Goal: Information Seeking & Learning: Learn about a topic

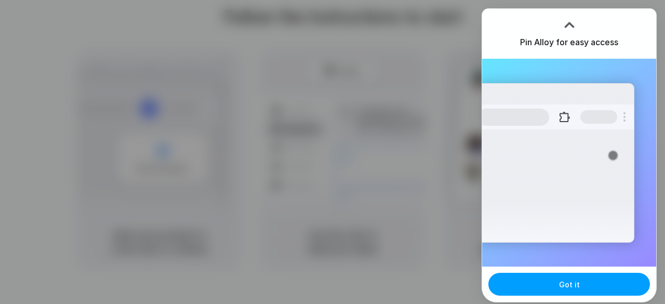
click at [572, 288] on span "Got it" at bounding box center [569, 284] width 21 height 11
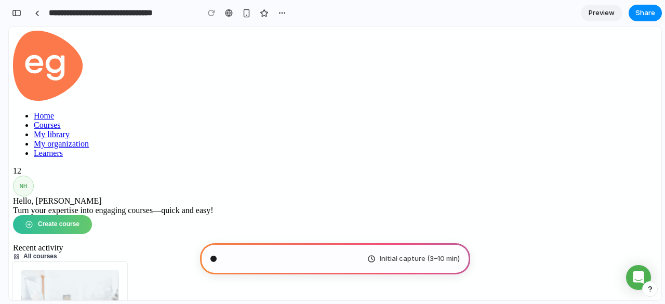
scroll to position [50, 0]
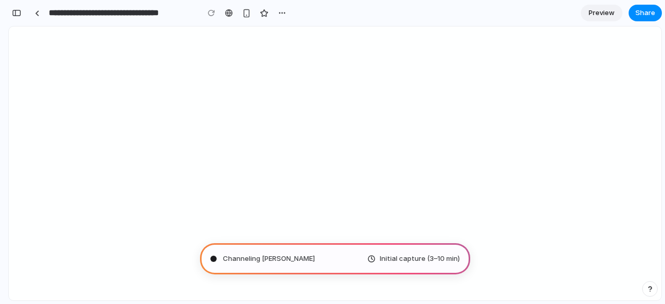
type input "**********"
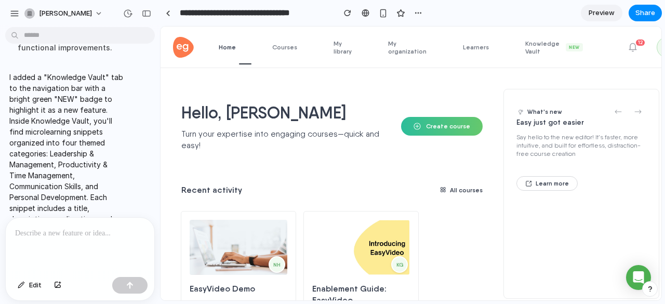
scroll to position [502, 0]
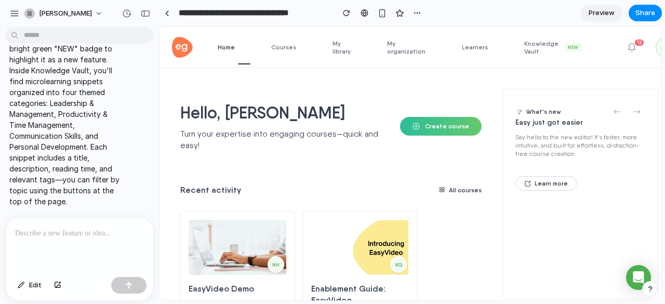
drag, startPoint x: 230, startPoint y: 84, endPoint x: 159, endPoint y: 99, distance: 72.9
click at [539, 41] on span "Knowledge Vault New" at bounding box center [559, 47] width 70 height 16
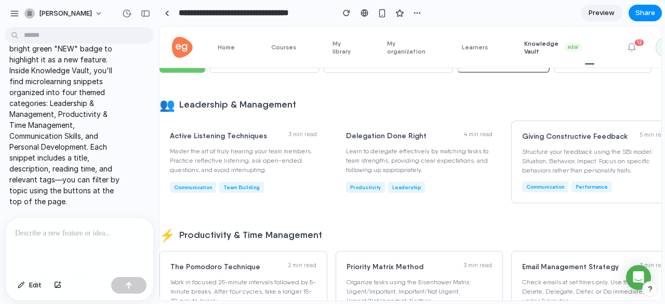
scroll to position [0, 0]
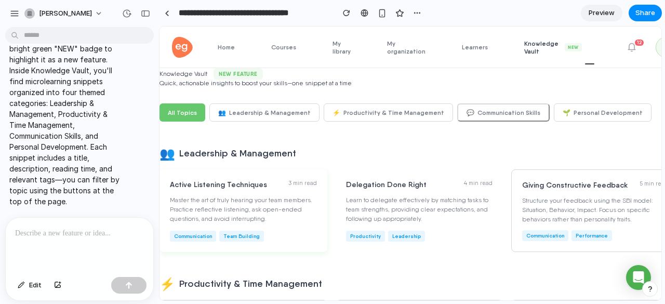
click at [313, 188] on div "Active Listening Techniques 3 min read" at bounding box center [243, 184] width 147 height 9
click at [70, 236] on div at bounding box center [80, 245] width 148 height 55
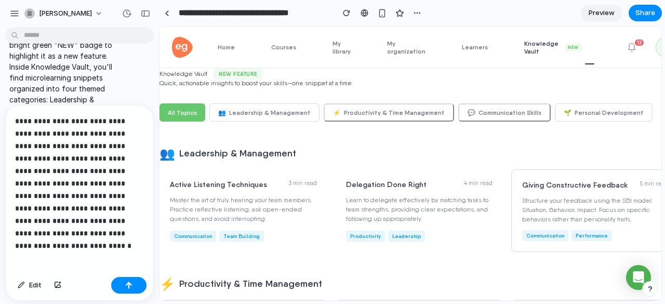
click at [78, 179] on p "**********" at bounding box center [77, 177] width 125 height 125
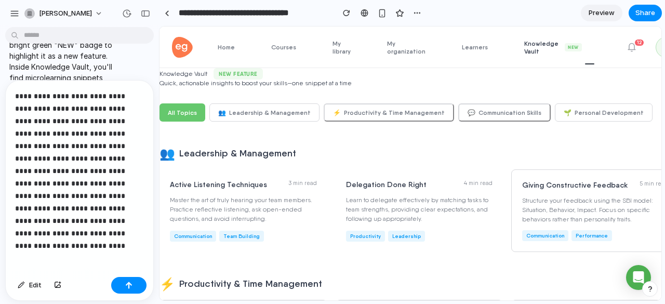
click at [142, 228] on div "**********" at bounding box center [80, 177] width 148 height 192
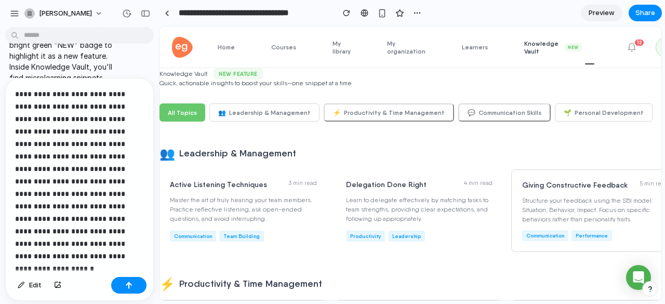
scroll to position [23, 0]
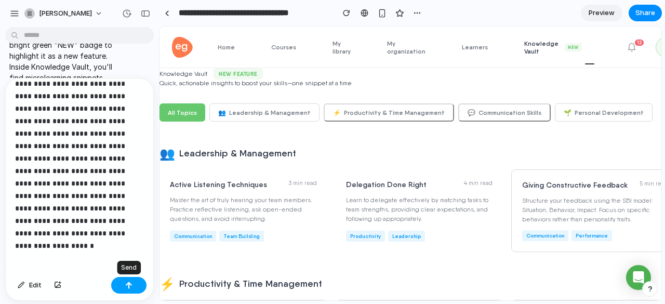
click at [125, 283] on button "button" at bounding box center [128, 285] width 35 height 17
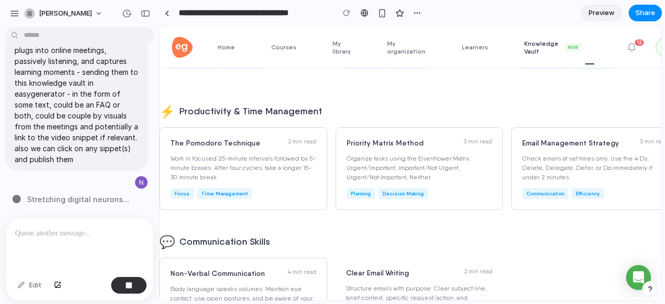
scroll to position [0, 0]
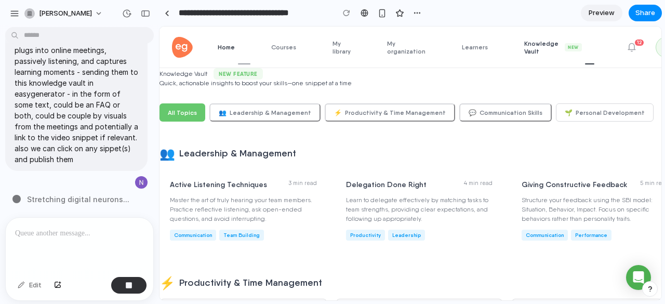
click at [230, 44] on span "Home" at bounding box center [234, 47] width 33 height 8
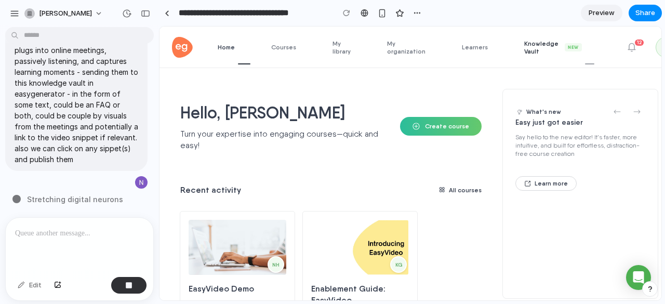
click at [524, 54] on span "Knowledge Vault New" at bounding box center [559, 47] width 70 height 16
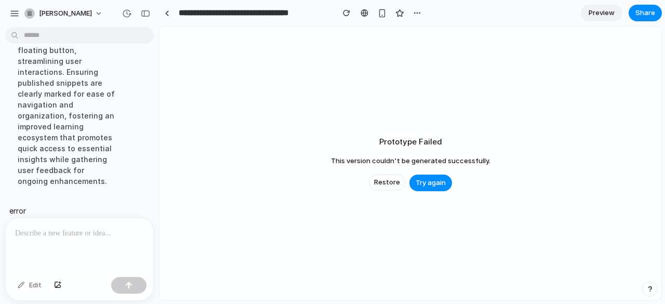
scroll to position [783, 0]
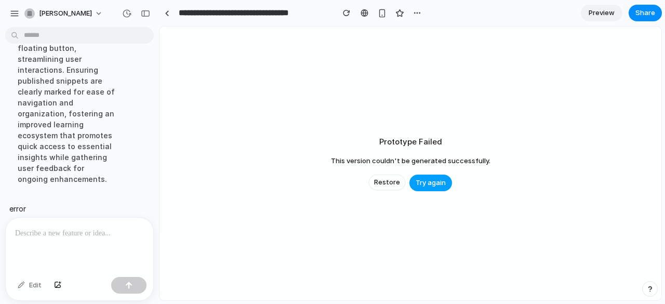
click at [424, 185] on span "Try again" at bounding box center [431, 183] width 30 height 10
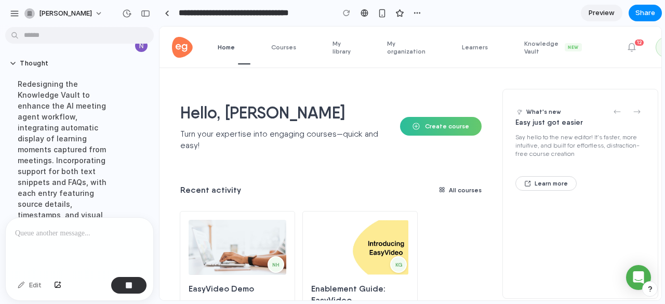
scroll to position [539, 0]
click at [527, 39] on link "Knowledge Vault New" at bounding box center [559, 46] width 70 height 41
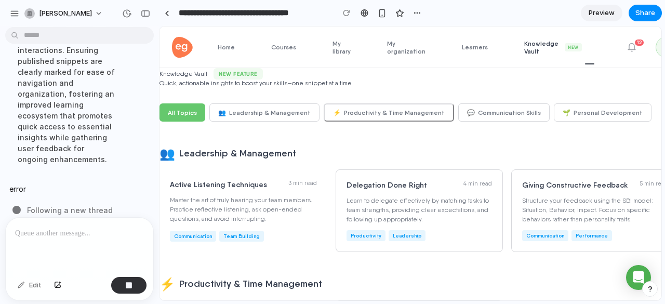
scroll to position [806, 0]
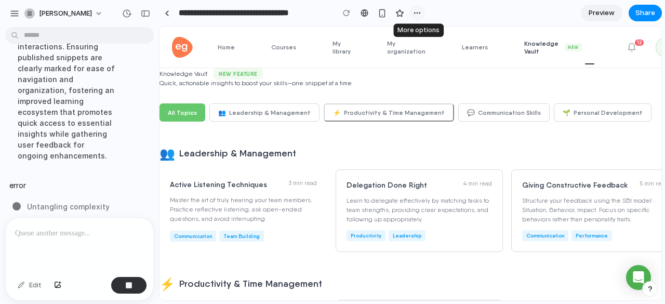
click at [415, 16] on div "button" at bounding box center [417, 13] width 8 height 8
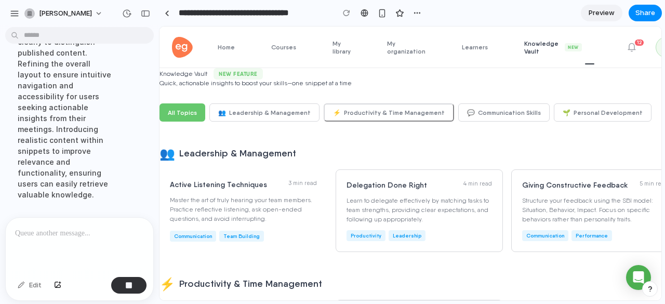
scroll to position [816, 0]
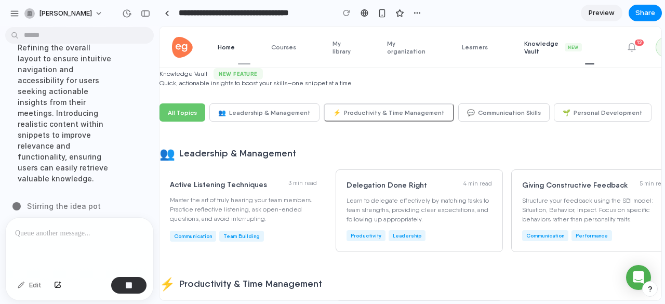
click at [220, 45] on span "Home" at bounding box center [234, 47] width 33 height 8
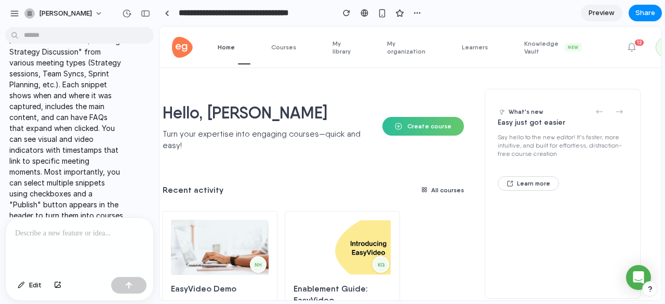
scroll to position [1067, 0]
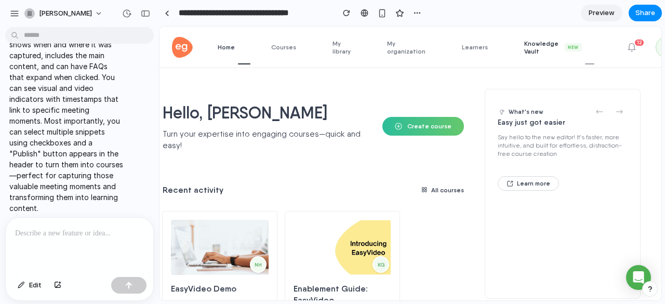
click at [533, 45] on span "Knowledge Vault New" at bounding box center [559, 47] width 70 height 16
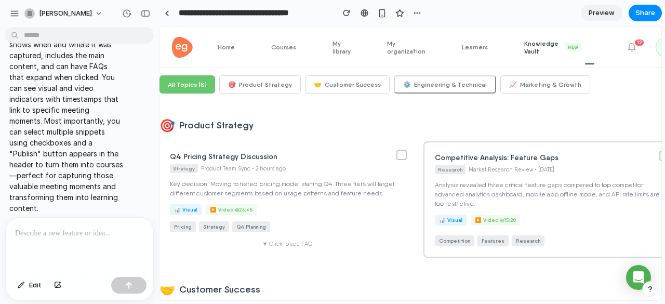
scroll to position [0, 0]
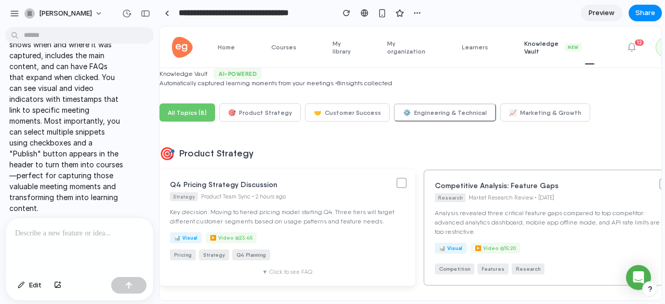
click at [398, 180] on div at bounding box center [401, 183] width 10 height 10
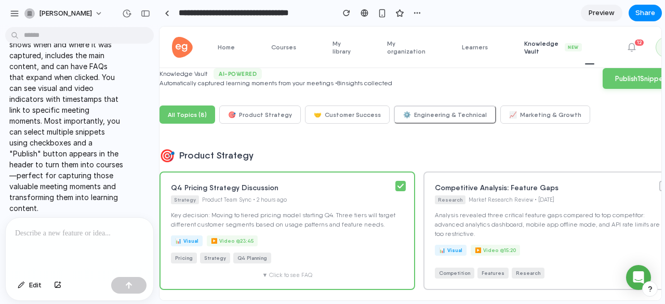
scroll to position [0, 18]
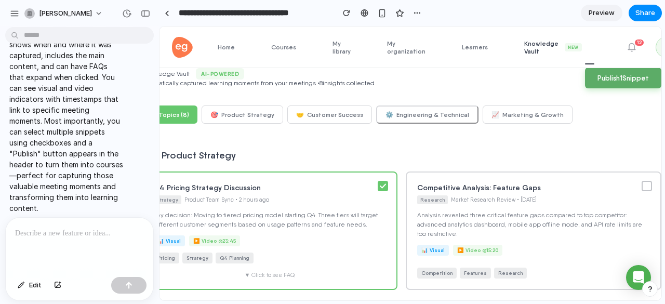
click at [606, 75] on button "Publish 1 Snippet" at bounding box center [623, 78] width 76 height 21
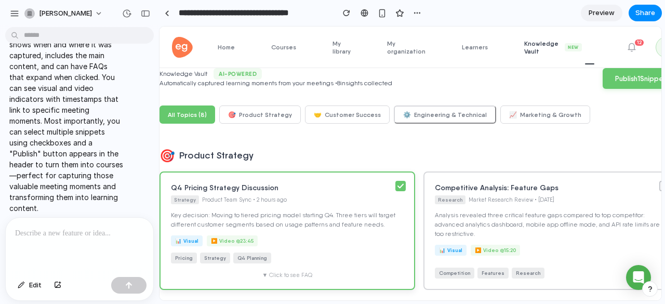
click at [397, 184] on icon at bounding box center [400, 185] width 6 height 5
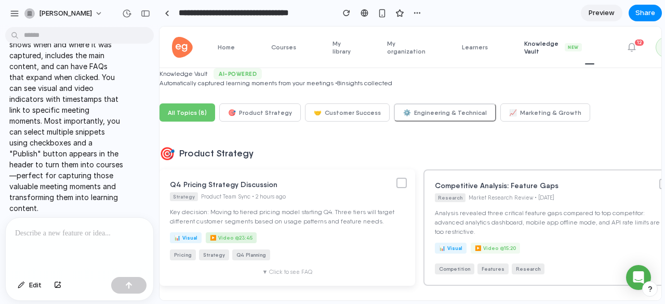
click at [226, 240] on div "▶️ Video @ 23:45" at bounding box center [231, 237] width 51 height 11
click at [144, 15] on div "button" at bounding box center [145, 13] width 9 height 7
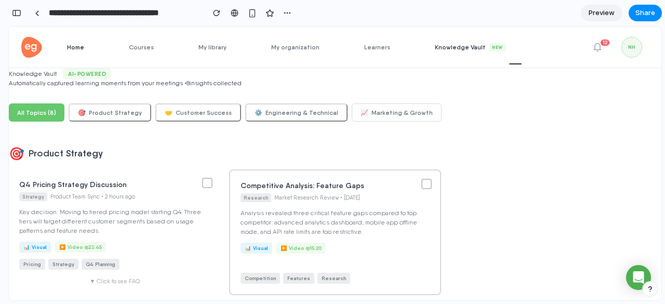
click at [68, 53] on link "Home" at bounding box center [83, 46] width 33 height 41
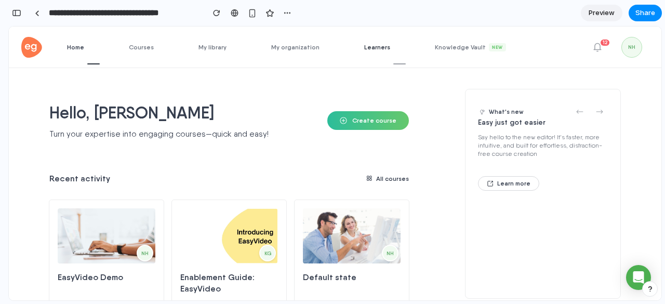
click at [364, 47] on span "Learners" at bounding box center [385, 47] width 42 height 8
click at [375, 47] on span "Learners" at bounding box center [385, 47] width 42 height 8
click at [450, 43] on span "Knowledge Vault New" at bounding box center [478, 47] width 87 height 8
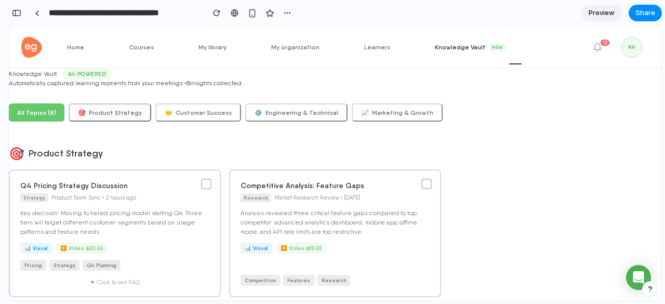
click at [121, 105] on button "🎯 Product Strategy" at bounding box center [110, 112] width 83 height 18
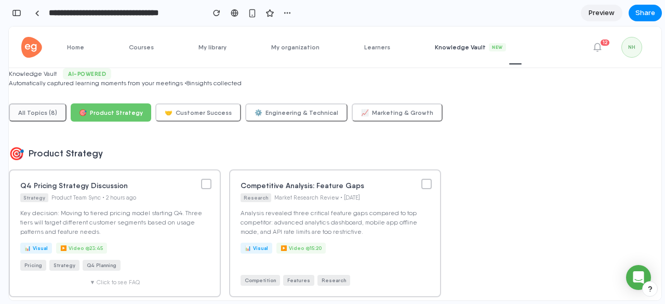
click at [40, 114] on button "All Topics ( 8 )" at bounding box center [38, 112] width 58 height 18
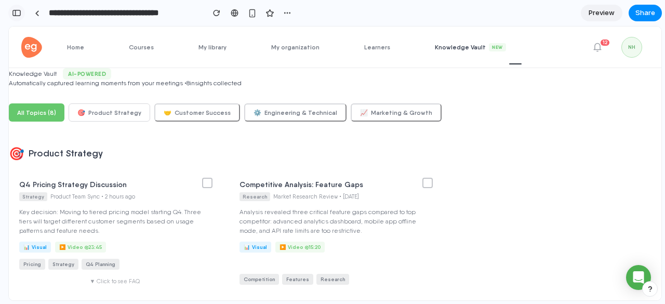
click at [15, 14] on div "button" at bounding box center [16, 12] width 9 height 7
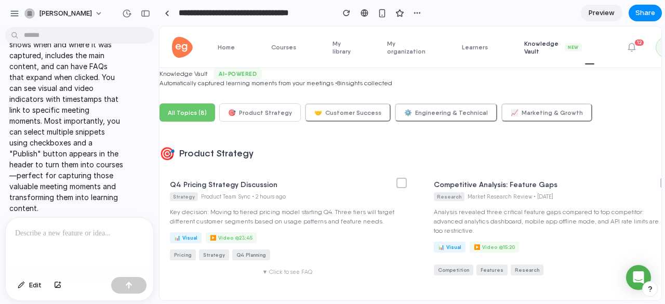
click at [72, 236] on div at bounding box center [77, 245] width 143 height 55
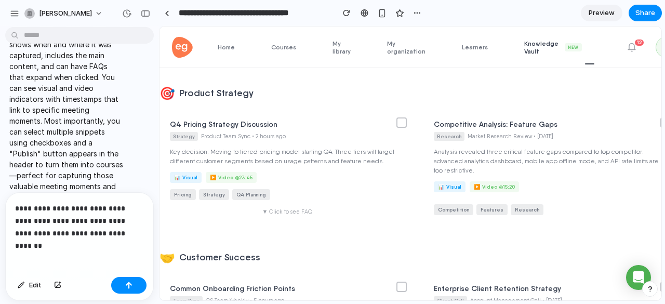
scroll to position [0, 0]
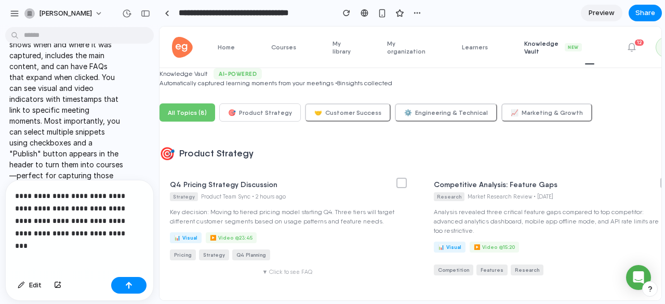
click at [65, 206] on p "**********" at bounding box center [77, 215] width 125 height 50
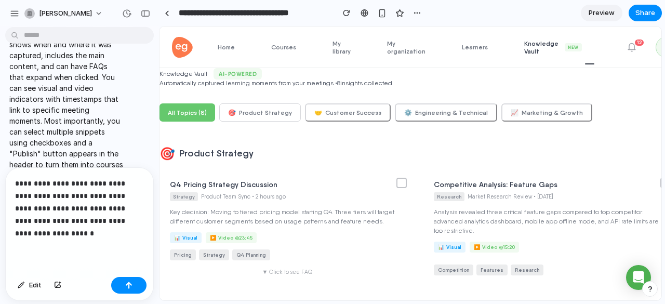
click at [46, 204] on p "**********" at bounding box center [77, 208] width 125 height 62
click at [96, 229] on p "**********" at bounding box center [77, 208] width 125 height 62
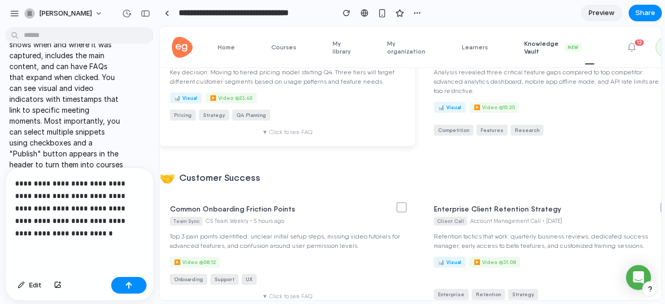
scroll to position [140, 0]
click at [286, 130] on div "▼ Click to see FAQ" at bounding box center [287, 131] width 235 height 7
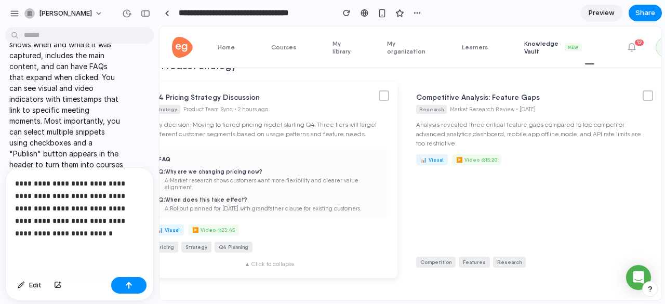
scroll to position [0, 0]
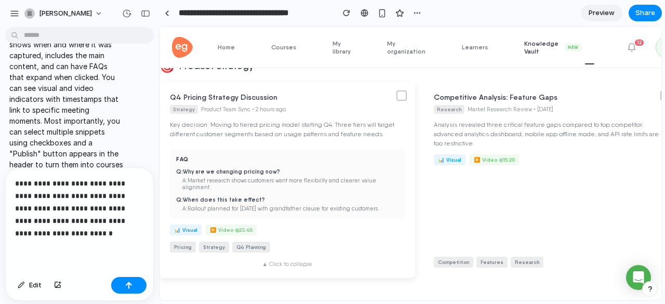
click at [292, 262] on div "▲ Click to collapse" at bounding box center [287, 264] width 235 height 7
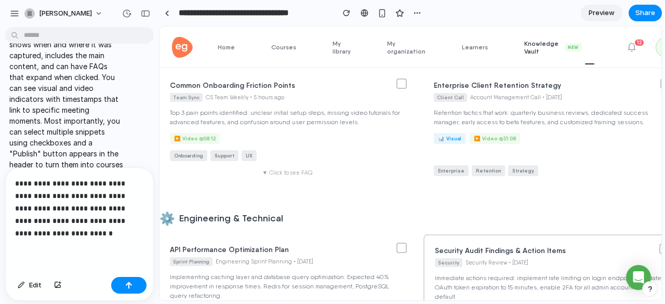
scroll to position [307, 0]
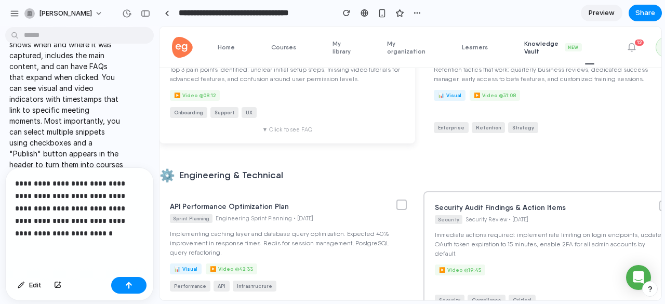
click at [288, 138] on div "Common Onboarding Friction Points Team Sync CS Team Weekly • 5 hours ago Top 3 …" at bounding box center [288, 85] width 256 height 116
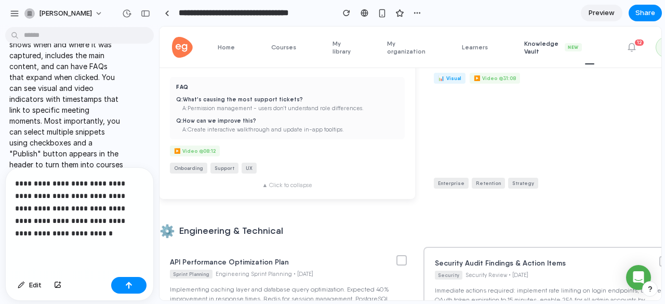
scroll to position [328, 0]
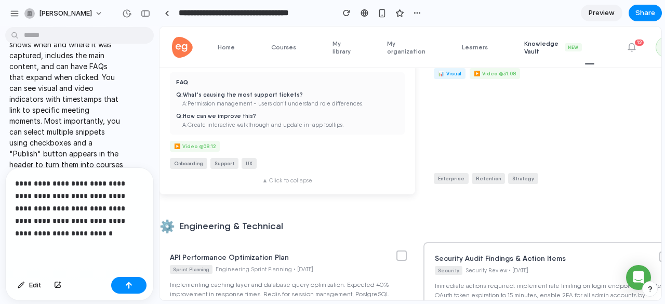
click at [285, 184] on div "▲ Click to collapse" at bounding box center [287, 180] width 235 height 7
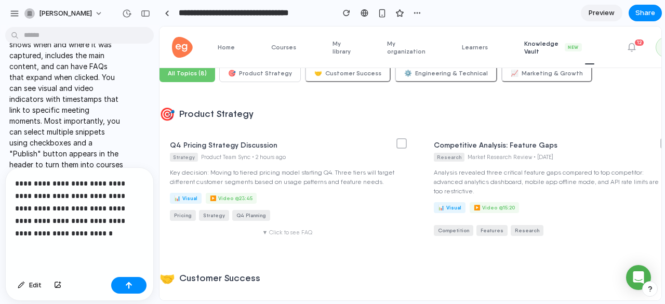
scroll to position [0, 0]
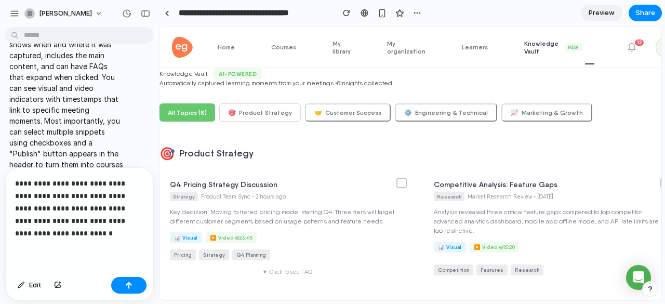
click at [74, 191] on p "**********" at bounding box center [77, 208] width 125 height 62
click at [216, 183] on h3 "Q4 Pricing Strategy Discussion" at bounding box center [279, 184] width 218 height 9
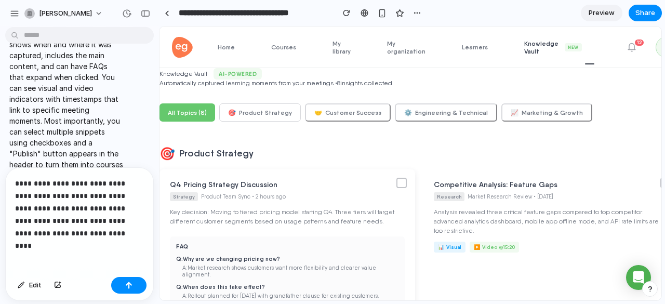
click at [216, 183] on h3 "Q4 Pricing Strategy Discussion" at bounding box center [279, 184] width 218 height 9
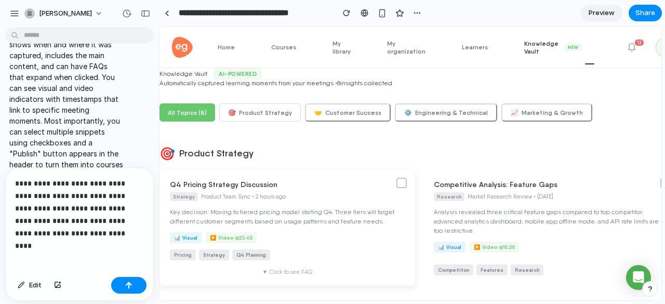
click at [216, 183] on h3 "Q4 Pricing Strategy Discussion" at bounding box center [279, 184] width 218 height 9
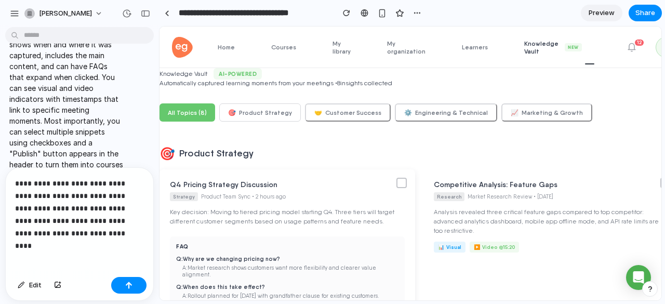
click at [216, 183] on h3 "Q4 Pricing Strategy Discussion" at bounding box center [279, 184] width 218 height 9
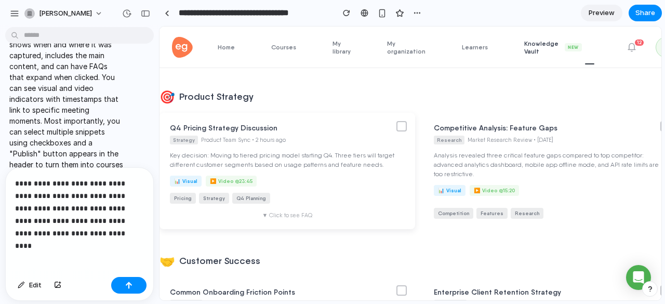
scroll to position [57, 0]
click at [228, 126] on h3 "Q4 Pricing Strategy Discussion" at bounding box center [279, 127] width 218 height 9
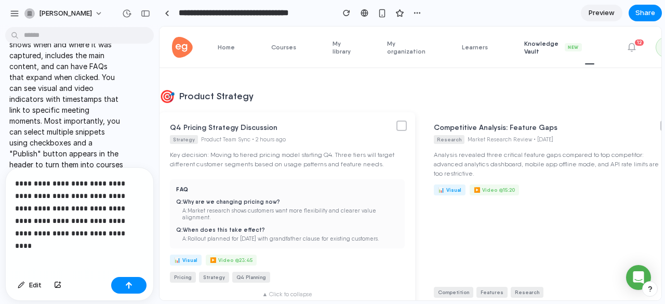
click at [228, 126] on h3 "Q4 Pricing Strategy Discussion" at bounding box center [279, 127] width 218 height 9
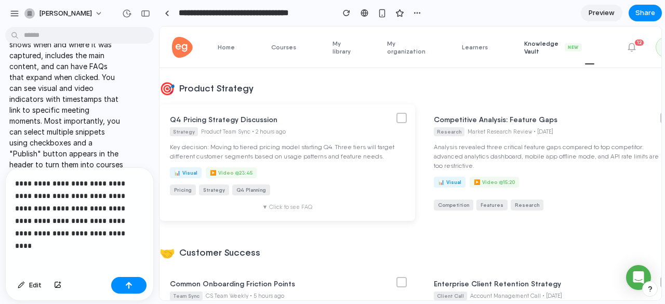
scroll to position [64, 0]
click at [100, 229] on p "**********" at bounding box center [77, 208] width 125 height 62
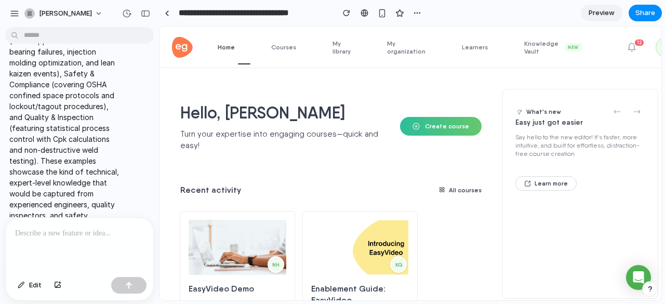
scroll to position [1446, 0]
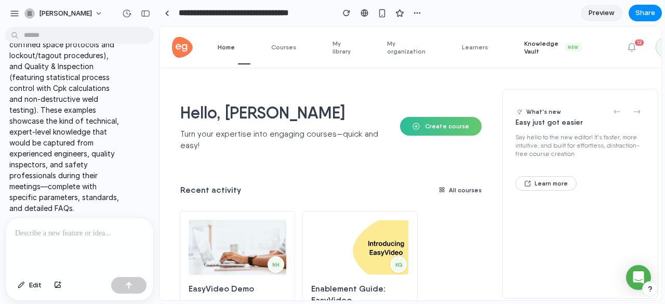
click at [524, 55] on link "Knowledge Vault New" at bounding box center [559, 46] width 70 height 41
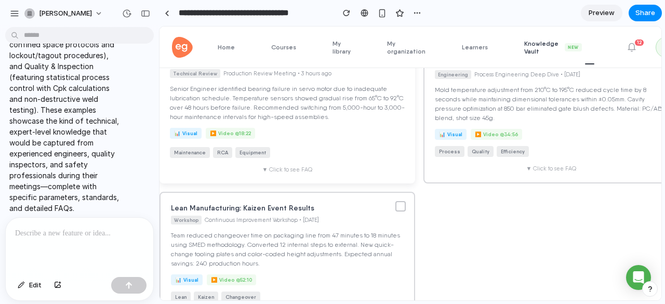
scroll to position [814, 0]
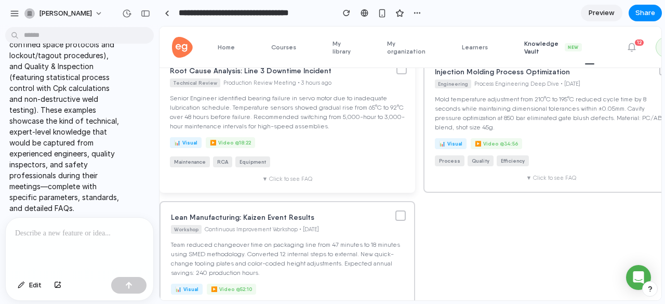
click at [291, 182] on div "Root Cause Analysis: Line 3 Downtime Incident Technical Review Production Revie…" at bounding box center [288, 124] width 256 height 137
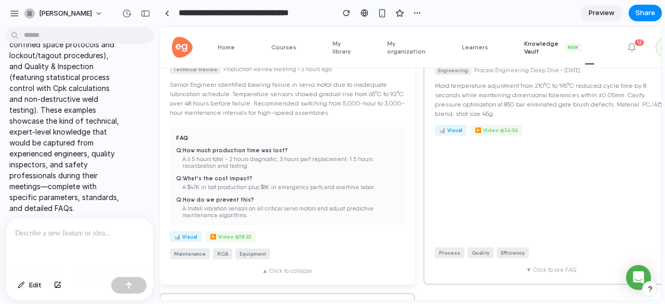
scroll to position [827, 0]
click at [281, 275] on div "▲ Click to collapse" at bounding box center [287, 271] width 235 height 7
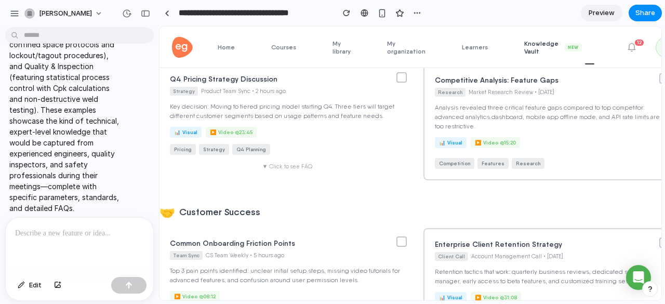
scroll to position [0, 0]
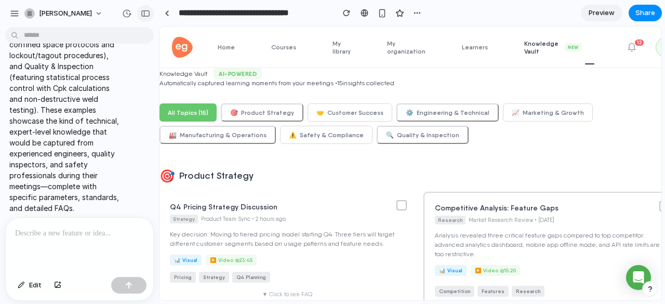
click at [144, 17] on button "button" at bounding box center [145, 13] width 17 height 17
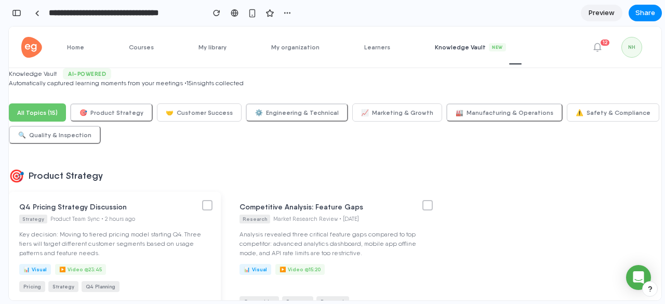
click at [202, 206] on div at bounding box center [207, 205] width 10 height 10
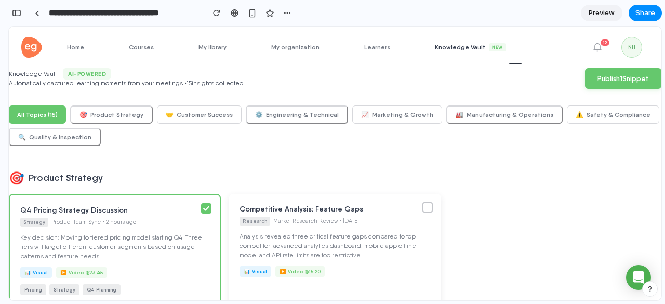
click at [426, 208] on div at bounding box center [427, 207] width 10 height 10
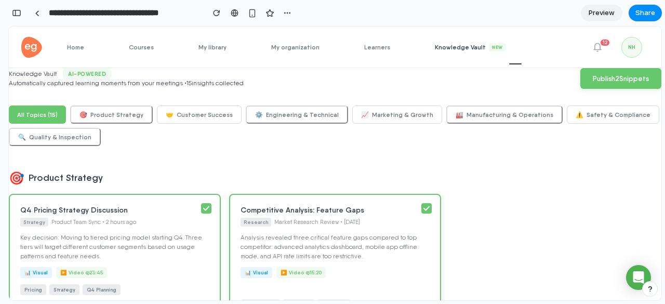
click at [423, 208] on icon at bounding box center [426, 208] width 6 height 5
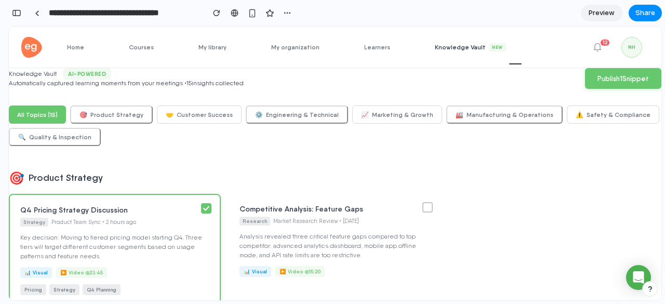
click at [204, 207] on icon at bounding box center [206, 208] width 6 height 5
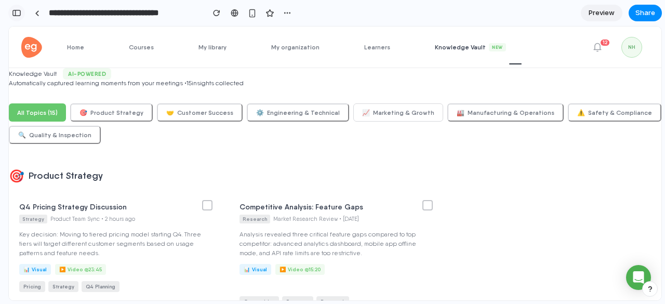
click at [17, 14] on div "button" at bounding box center [16, 12] width 9 height 7
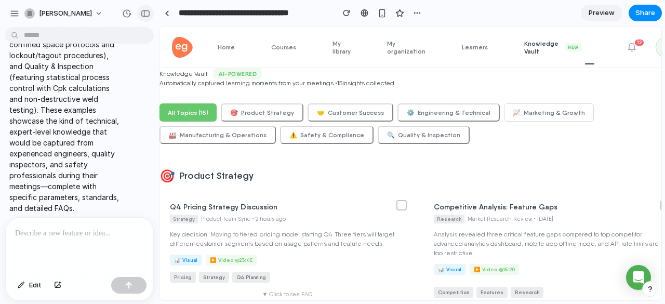
click at [146, 16] on div "button" at bounding box center [145, 13] width 9 height 7
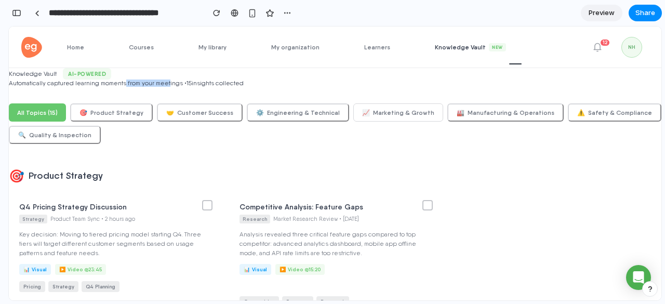
drag, startPoint x: 121, startPoint y: 82, endPoint x: 163, endPoint y: 81, distance: 41.6
click at [163, 81] on div "Automatically captured learning moments from your meetings • 15 insights collec…" at bounding box center [126, 82] width 235 height 7
click at [644, 18] on button "Share" at bounding box center [645, 13] width 33 height 17
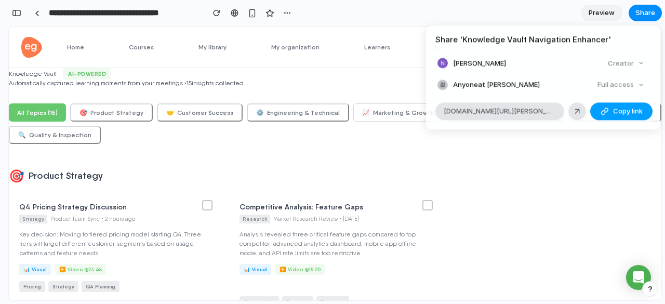
click at [615, 108] on span "Copy link" at bounding box center [628, 111] width 30 height 10
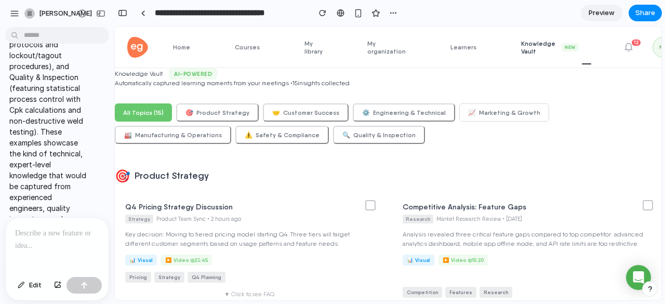
scroll to position [2297, 0]
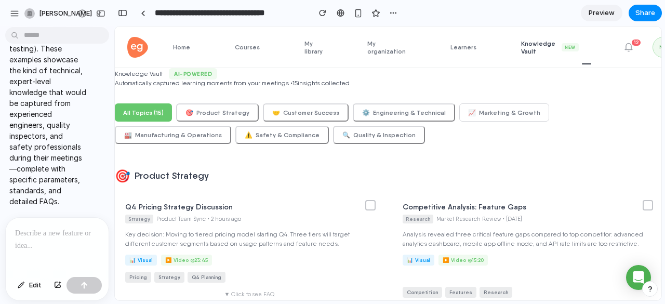
click at [32, 247] on div at bounding box center [55, 245] width 99 height 55
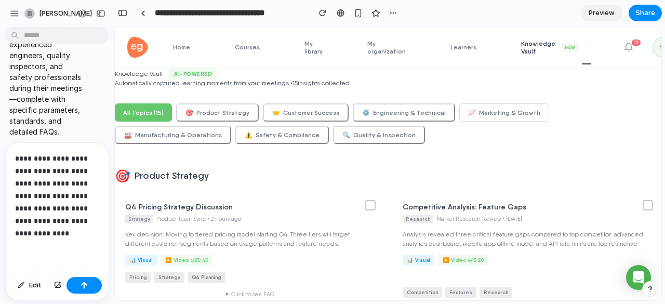
click at [33, 191] on p "**********" at bounding box center [55, 195] width 80 height 87
click at [28, 191] on p "**********" at bounding box center [55, 195] width 80 height 87
click at [84, 287] on div "button" at bounding box center [84, 285] width 7 height 7
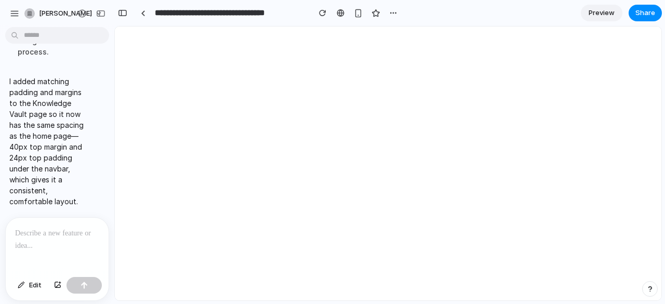
scroll to position [0, 0]
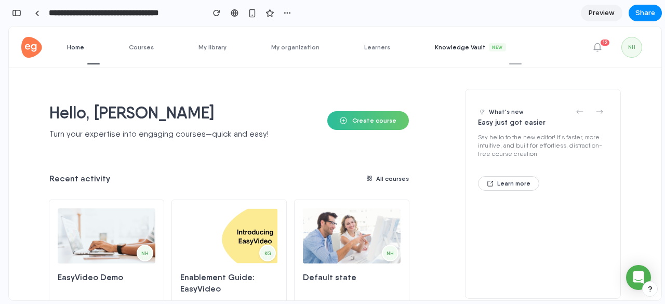
click at [449, 49] on span "Knowledge Vault New" at bounding box center [478, 47] width 87 height 8
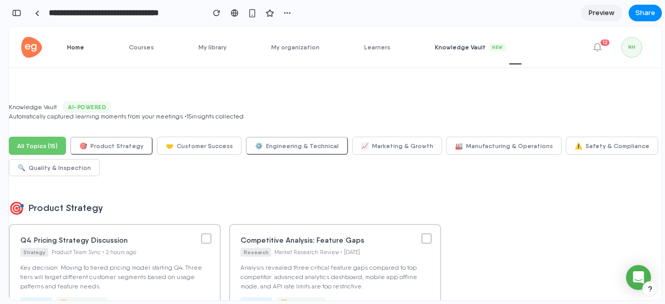
click at [81, 42] on link "Home" at bounding box center [83, 46] width 33 height 41
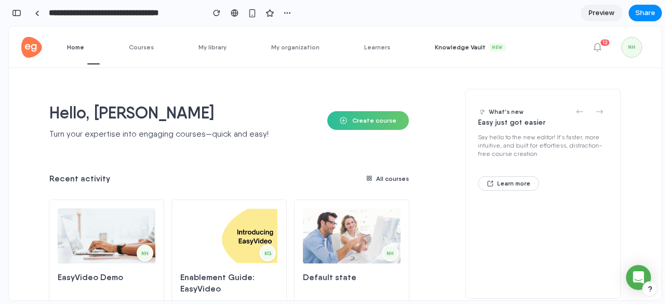
click at [460, 54] on link "Knowledge Vault New" at bounding box center [478, 46] width 87 height 41
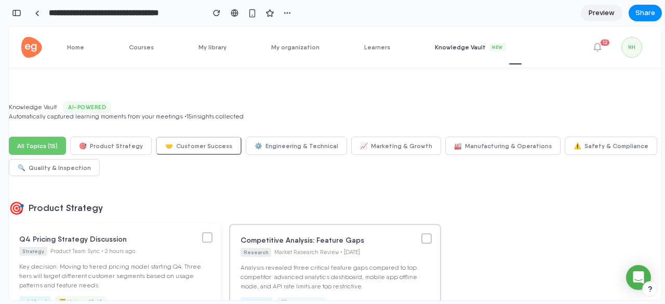
click at [206, 239] on div at bounding box center [207, 237] width 10 height 10
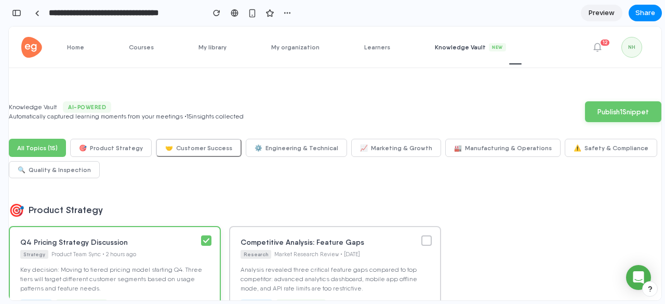
click at [206, 239] on icon at bounding box center [206, 240] width 6 height 5
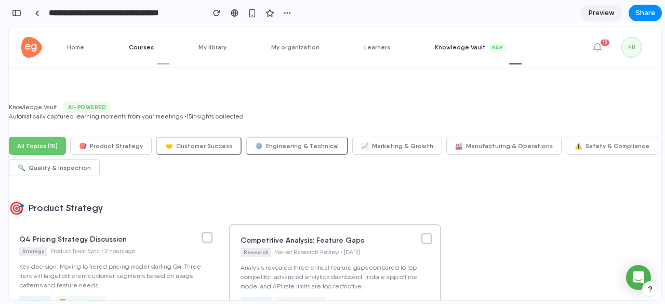
click at [148, 46] on span "Courses" at bounding box center [149, 47] width 41 height 8
click at [83, 49] on span "Home" at bounding box center [83, 47] width 33 height 8
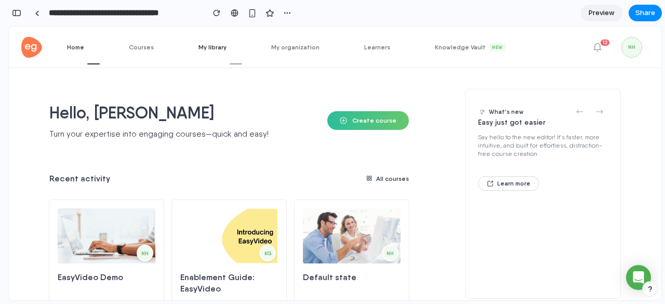
click at [219, 44] on span "My library" at bounding box center [220, 47] width 44 height 8
click at [194, 46] on ul "Home Courses My library My organization Learners Knowledge Vault New" at bounding box center [294, 46] width 455 height 41
click at [131, 46] on span "Courses" at bounding box center [149, 47] width 41 height 8
click at [366, 45] on span "Learners" at bounding box center [385, 47] width 42 height 8
click at [456, 43] on span "Knowledge Vault New" at bounding box center [478, 47] width 87 height 8
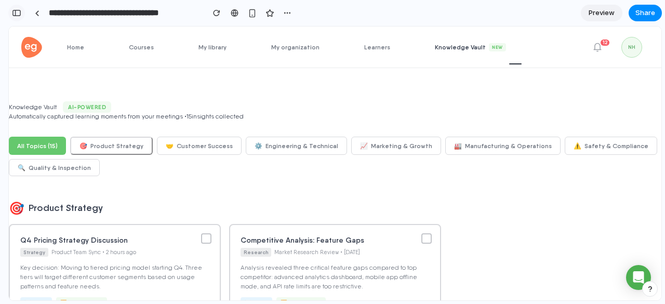
click at [18, 16] on div "button" at bounding box center [16, 12] width 9 height 7
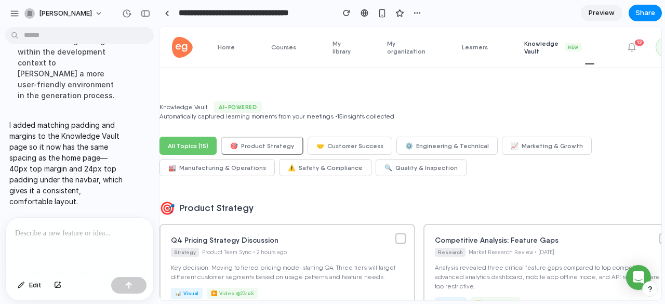
scroll to position [1672, 0]
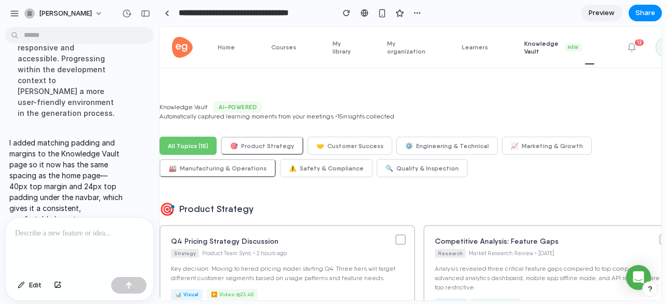
click at [83, 227] on p at bounding box center [77, 233] width 125 height 12
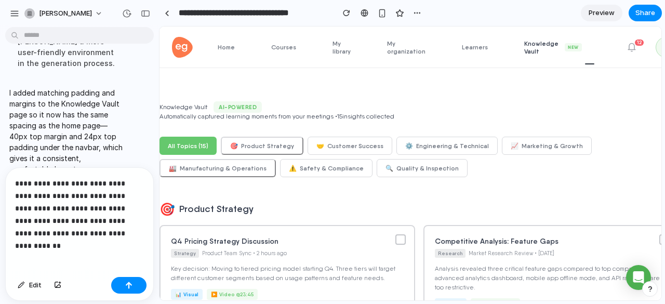
scroll to position [1734, 0]
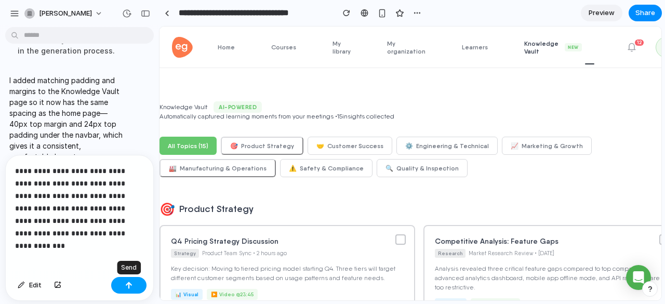
click at [135, 290] on button "button" at bounding box center [128, 285] width 35 height 17
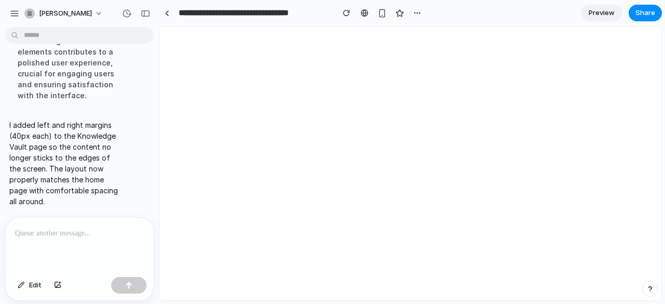
scroll to position [0, 0]
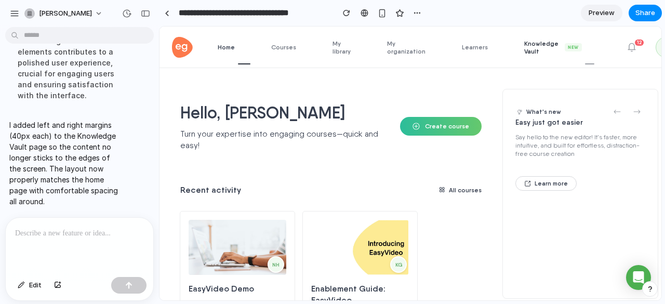
click at [524, 48] on span "Knowledge Vault New" at bounding box center [559, 47] width 70 height 16
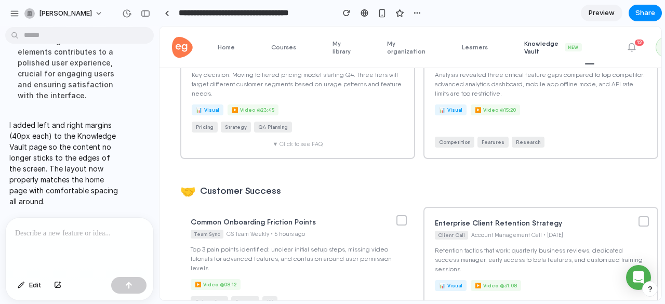
scroll to position [106, 0]
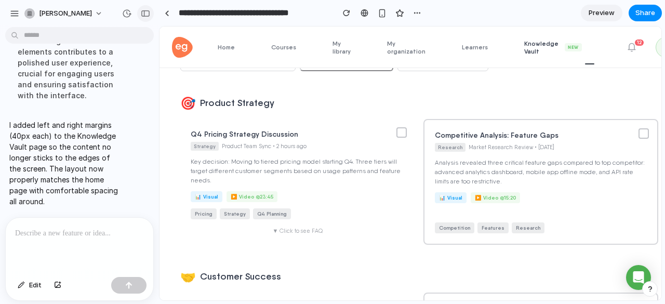
click at [144, 11] on div "button" at bounding box center [145, 13] width 9 height 7
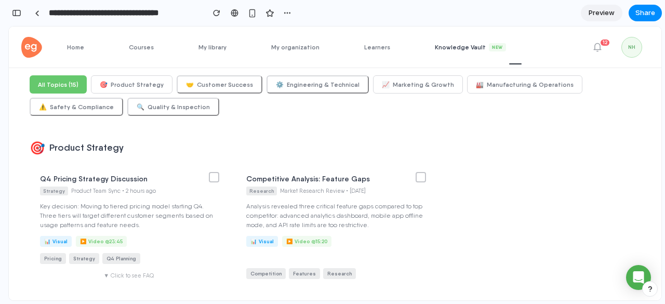
scroll to position [0, 0]
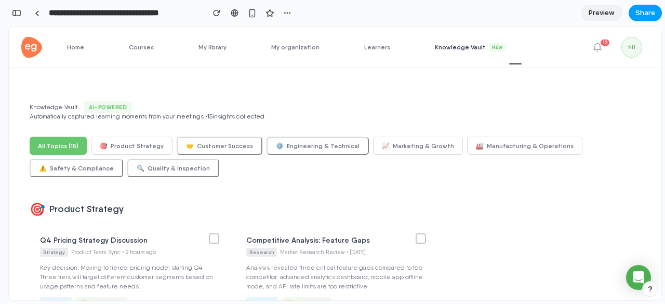
click at [642, 16] on span "Share" at bounding box center [645, 13] width 20 height 10
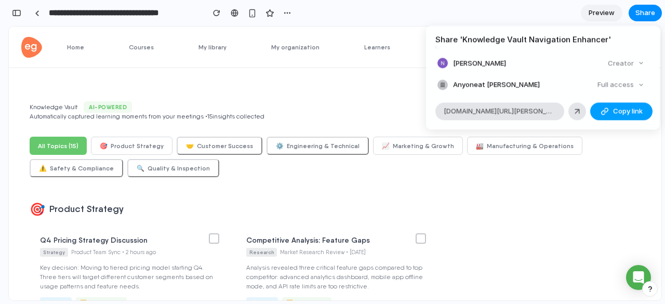
click at [620, 108] on span "Copy link" at bounding box center [628, 111] width 30 height 10
